Goal: Check status

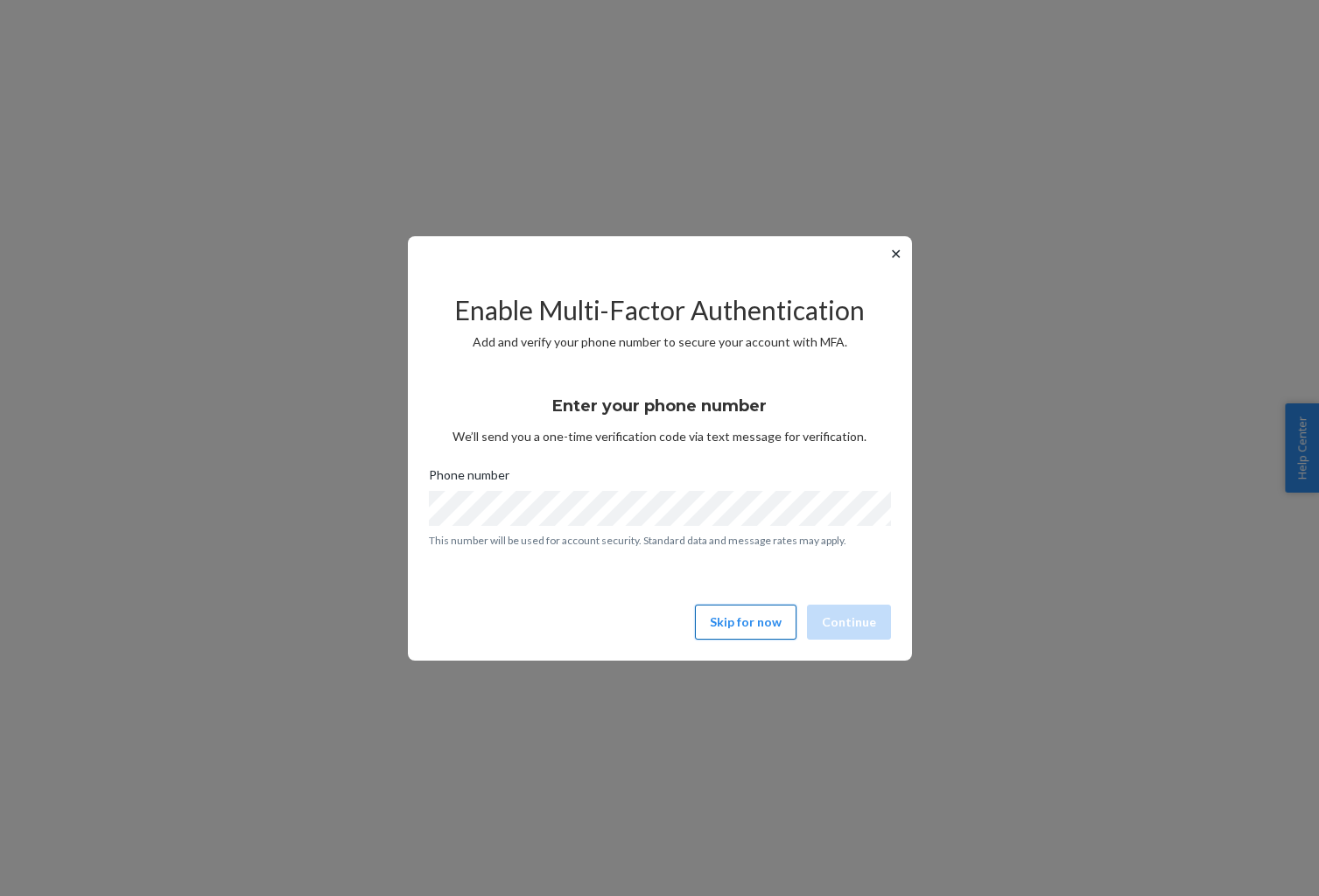
click at [739, 626] on button "Skip for now" at bounding box center [745, 622] width 102 height 35
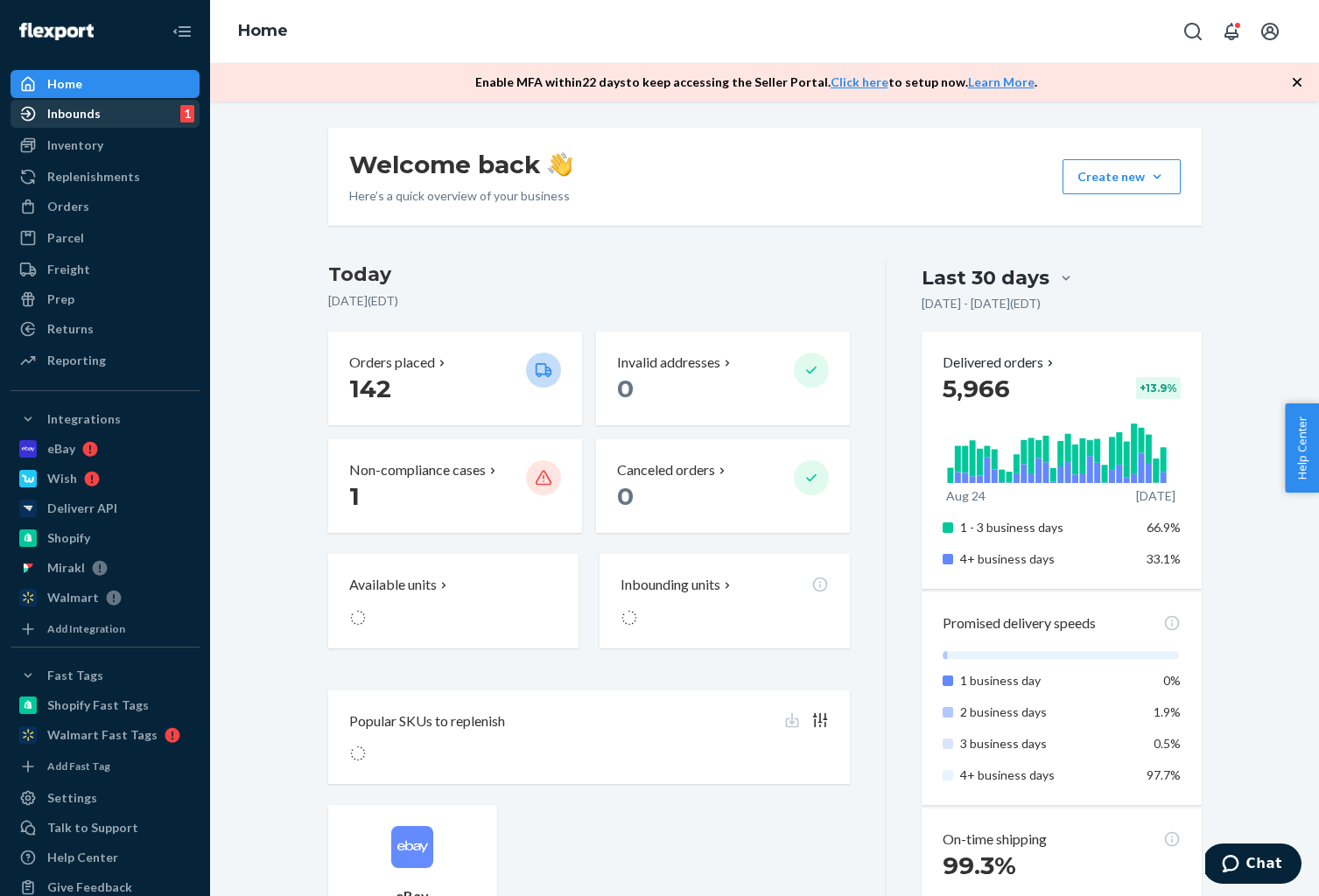
click at [99, 119] on div "Inbounds 1" at bounding box center [105, 114] width 186 height 24
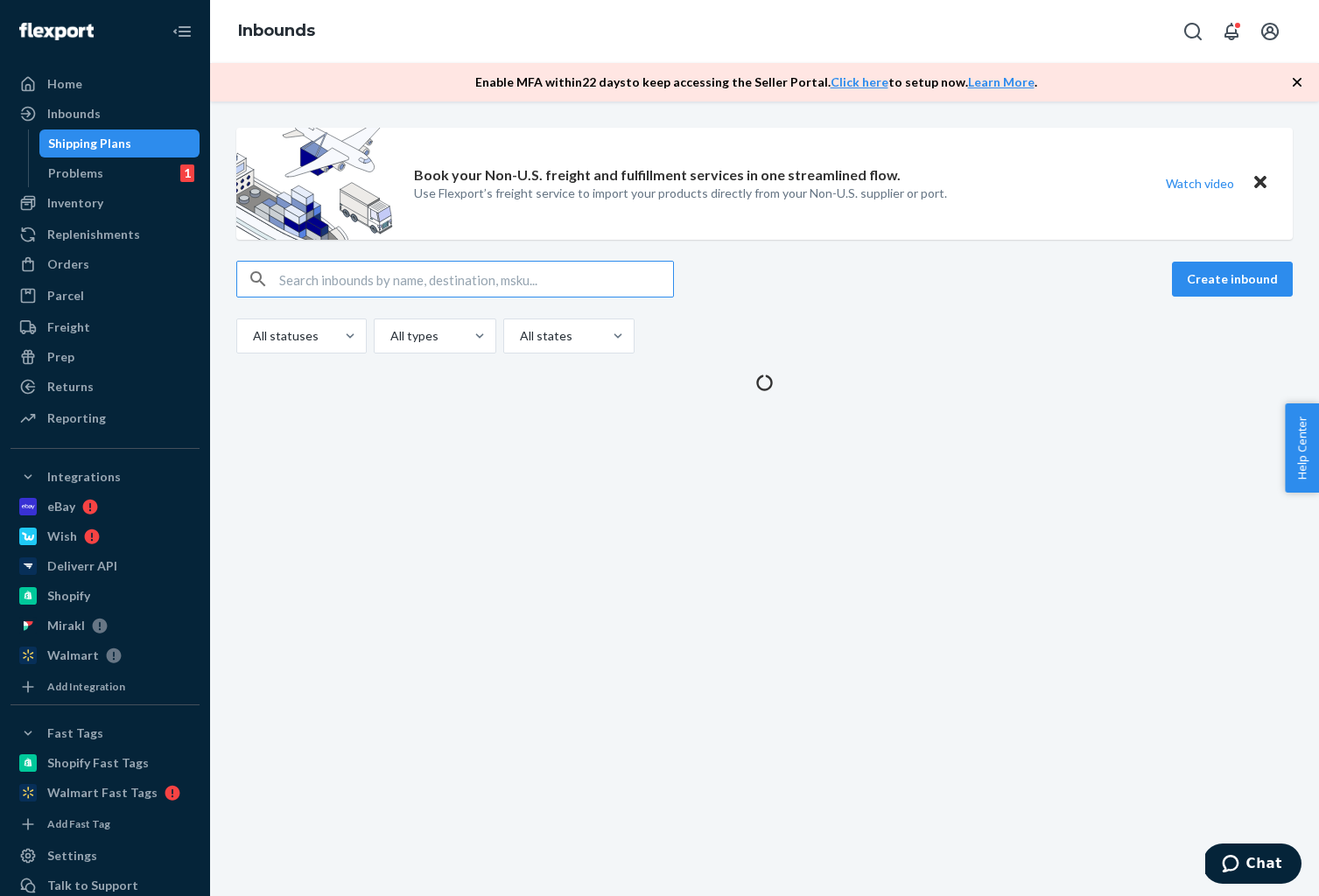
click at [403, 276] on input "text" at bounding box center [476, 278] width 394 height 35
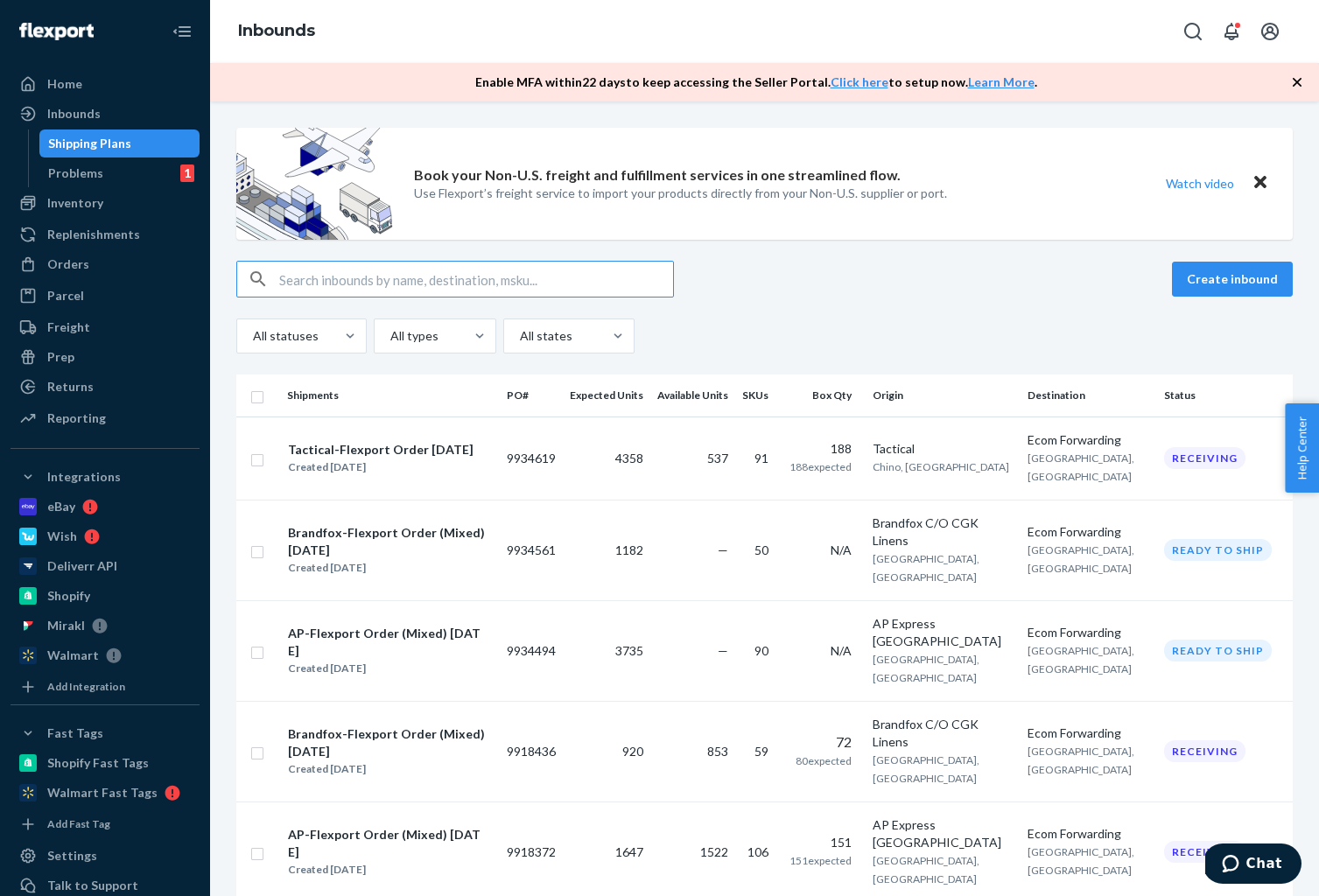
type input "9934619"
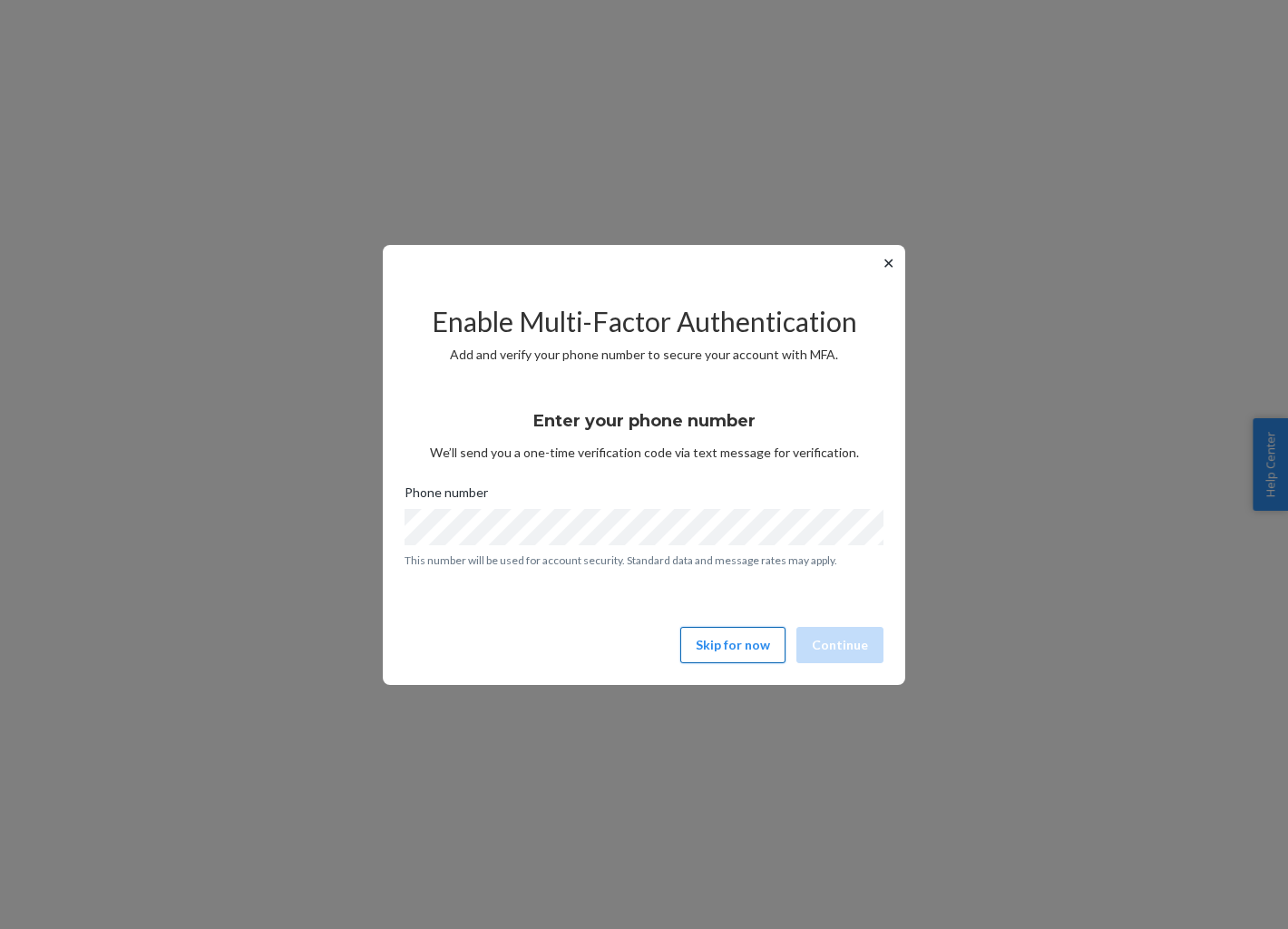
click at [700, 644] on button "Skip for now" at bounding box center [733, 644] width 105 height 36
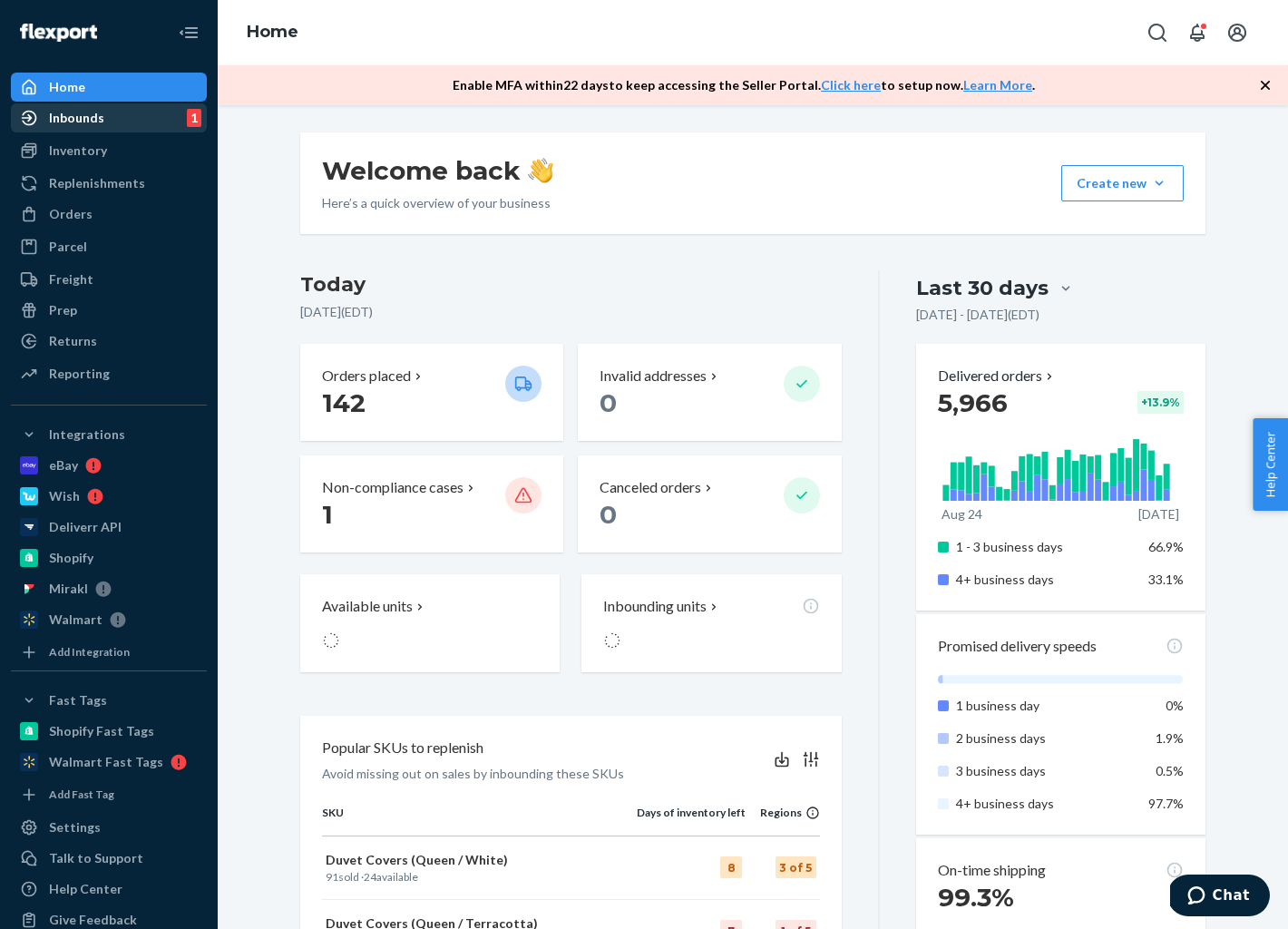
click at [98, 123] on div "Inbounds" at bounding box center [76, 117] width 55 height 18
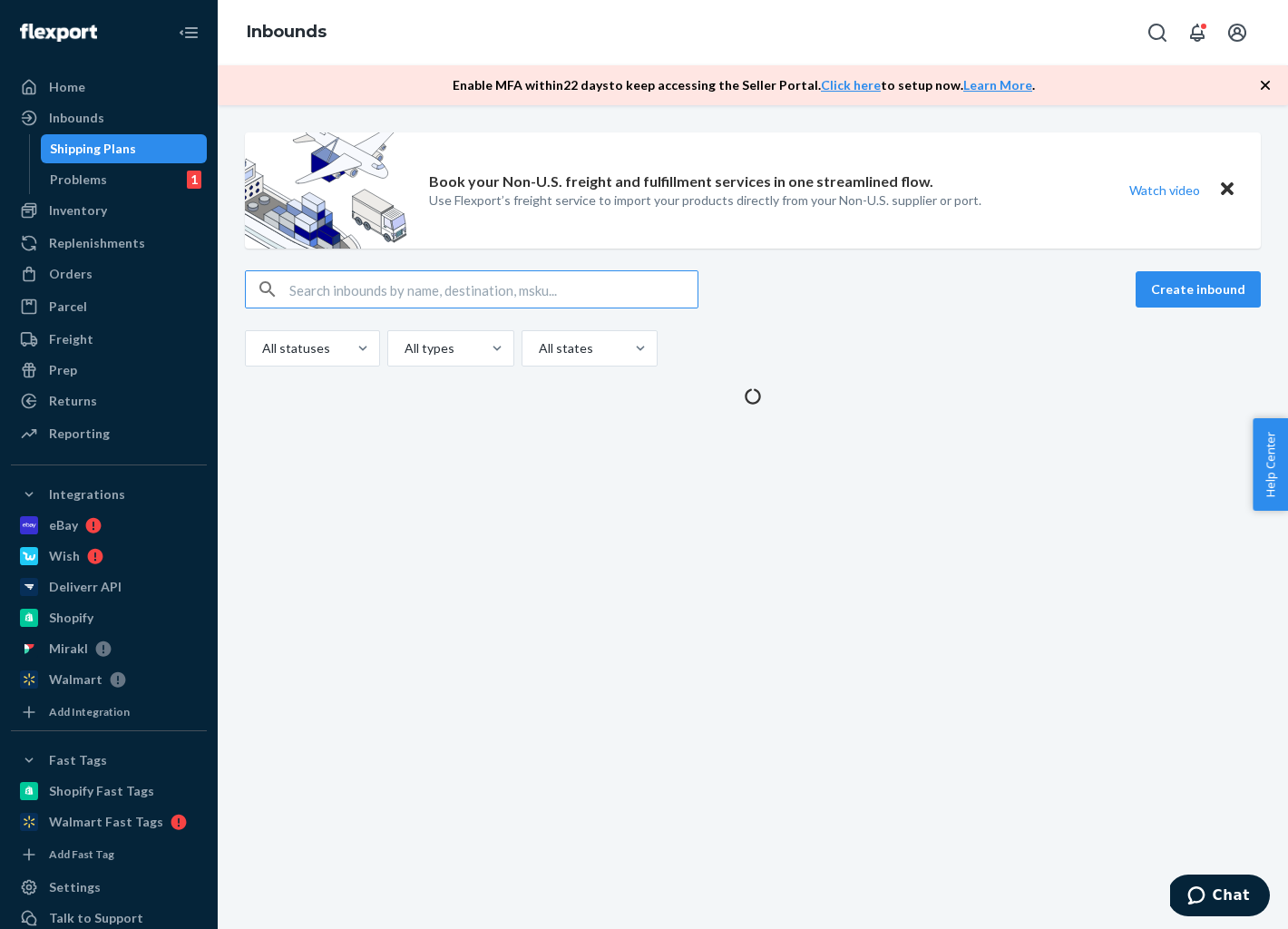
click at [449, 285] on input "text" at bounding box center [494, 288] width 408 height 36
type input "9918372"
